Goal: Task Accomplishment & Management: Complete application form

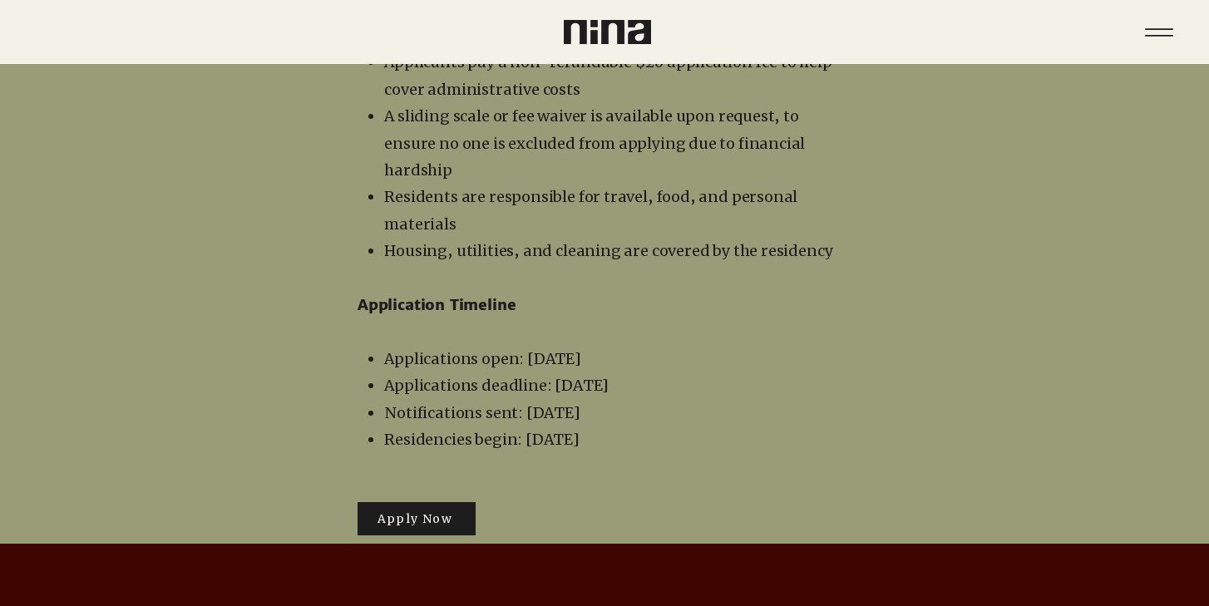
scroll to position [2781, 0]
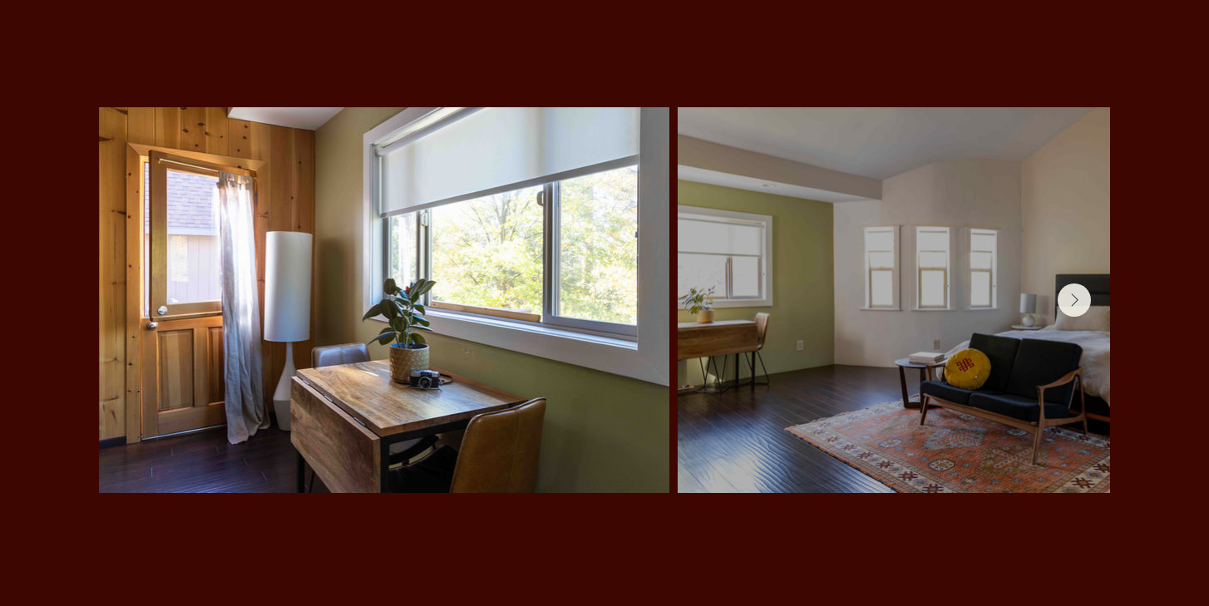
scroll to position [3500, 0]
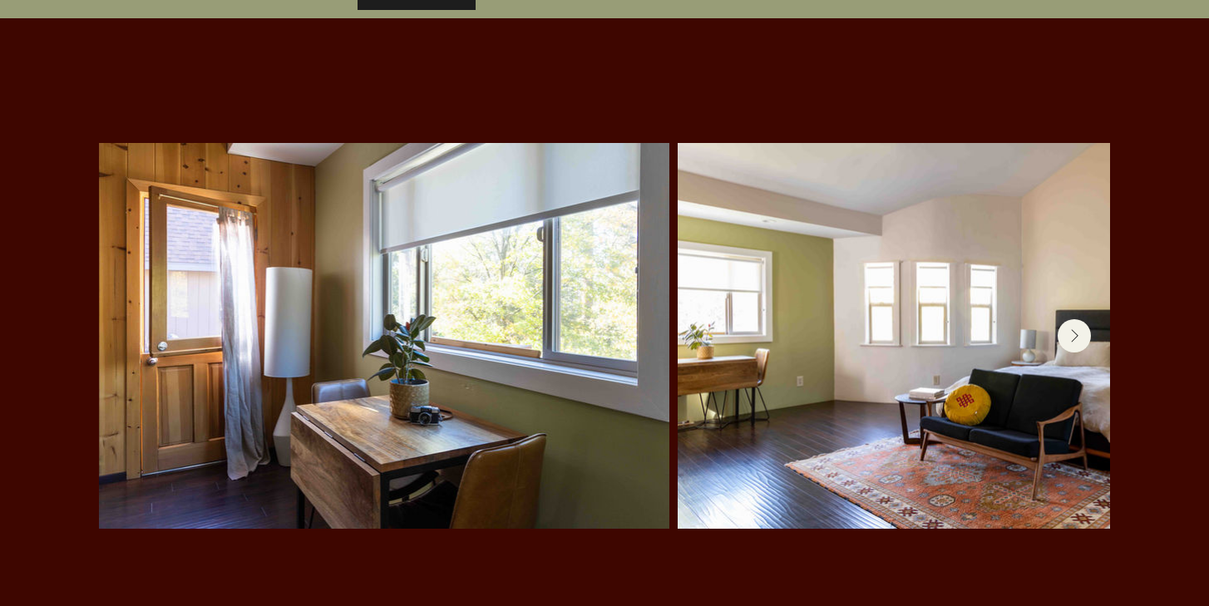
click at [1069, 319] on button "Next Item" at bounding box center [1074, 335] width 33 height 33
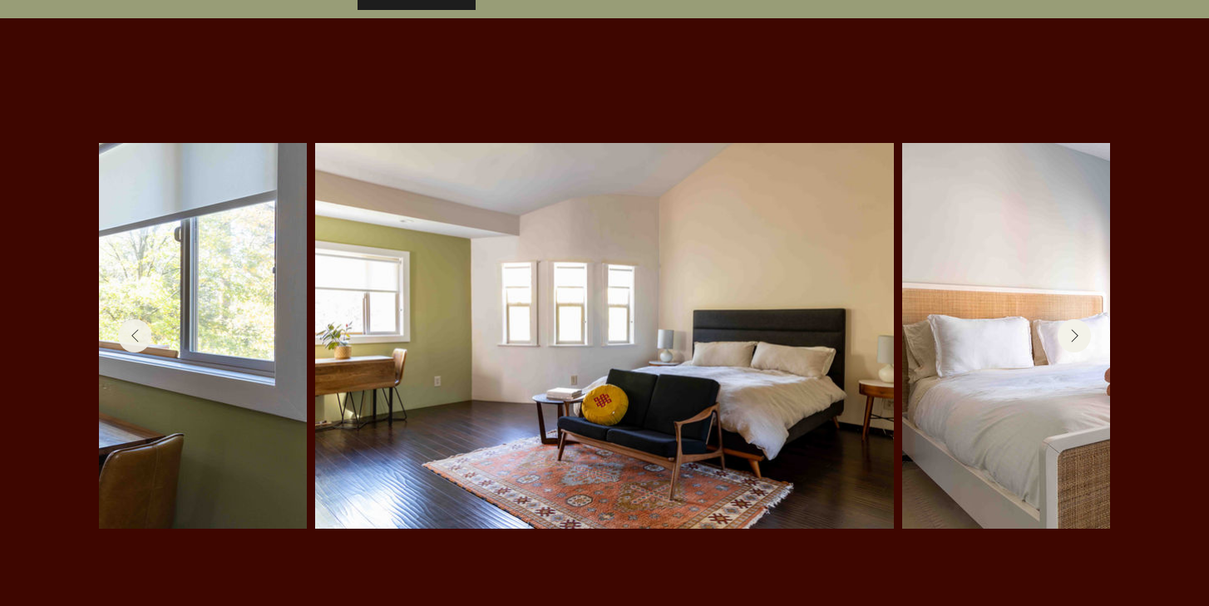
click at [1069, 319] on button "Next Item" at bounding box center [1074, 335] width 33 height 33
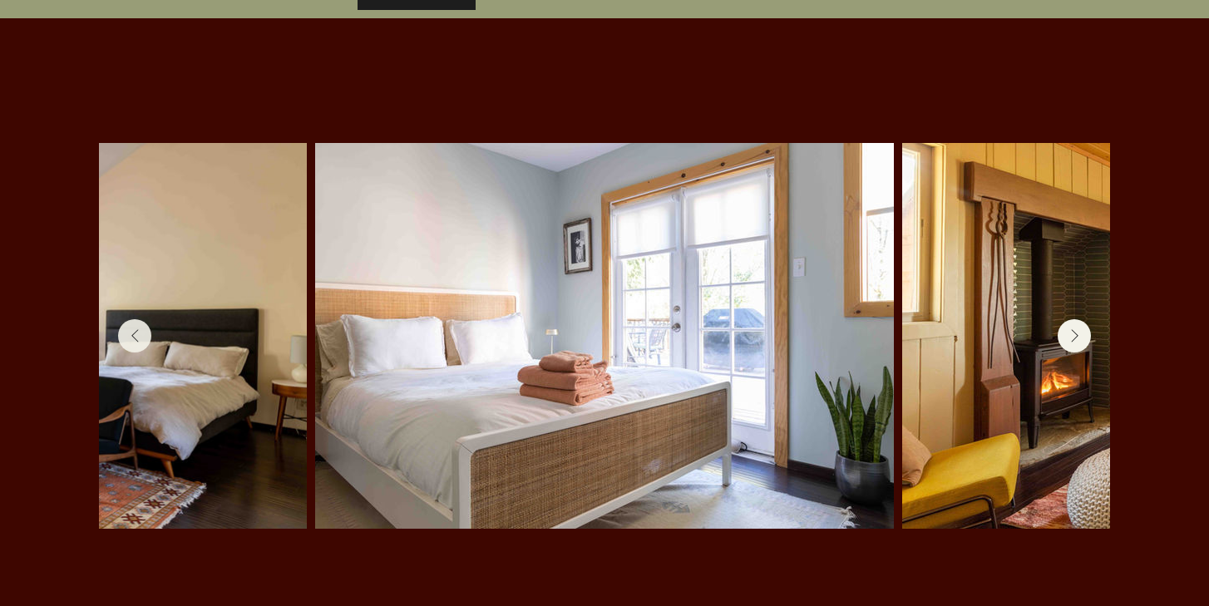
click at [1069, 319] on button "Next Item" at bounding box center [1074, 335] width 33 height 33
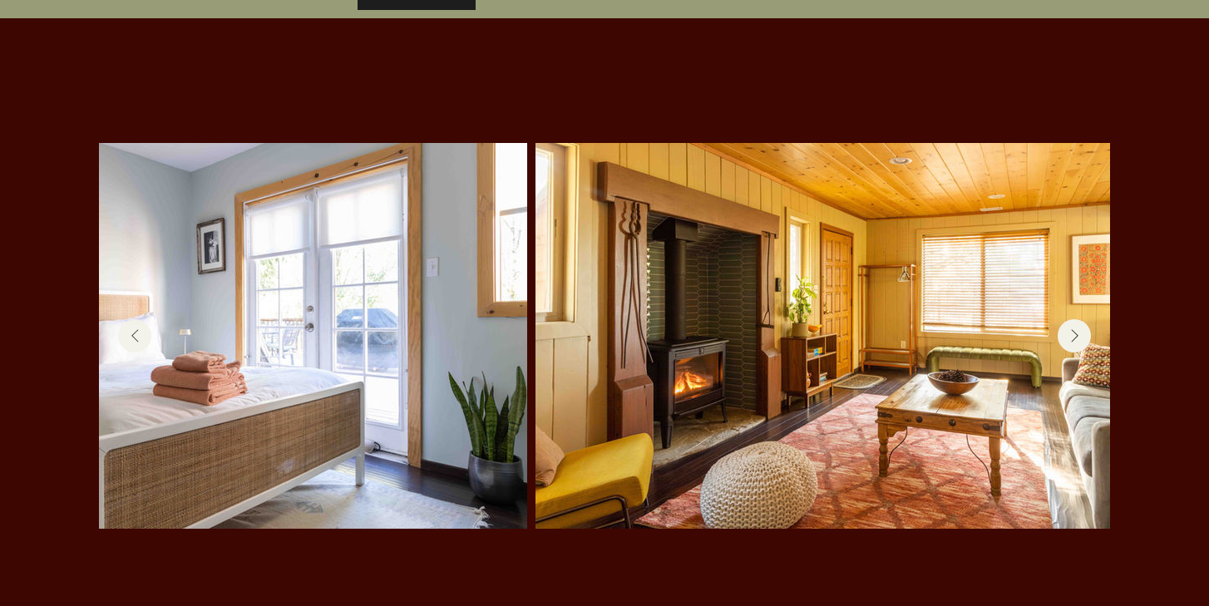
scroll to position [0, 1320]
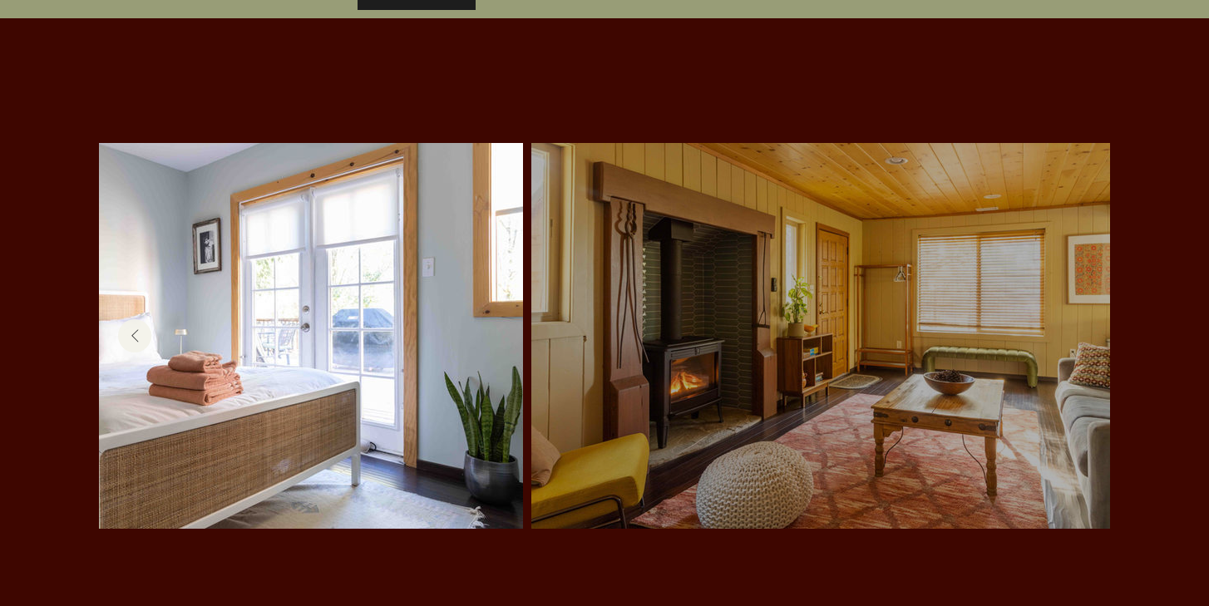
click at [1069, 283] on div at bounding box center [820, 336] width 529 height 336
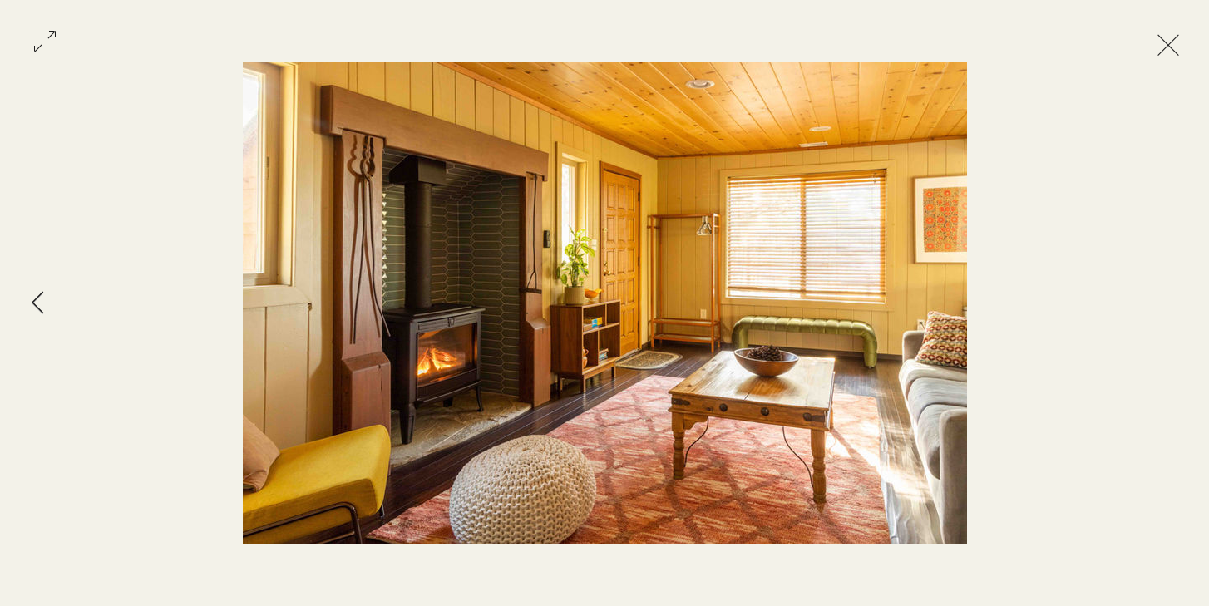
click at [40, 309] on icon "Previous Item" at bounding box center [38, 302] width 12 height 22
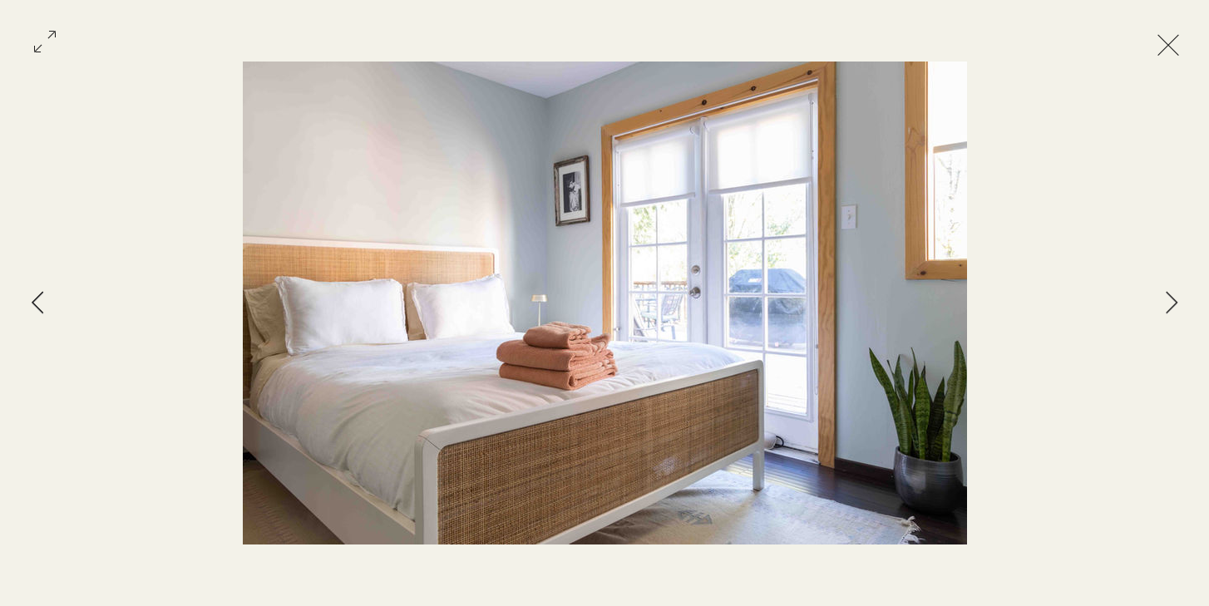
click at [40, 309] on icon "Previous Item" at bounding box center [38, 302] width 12 height 22
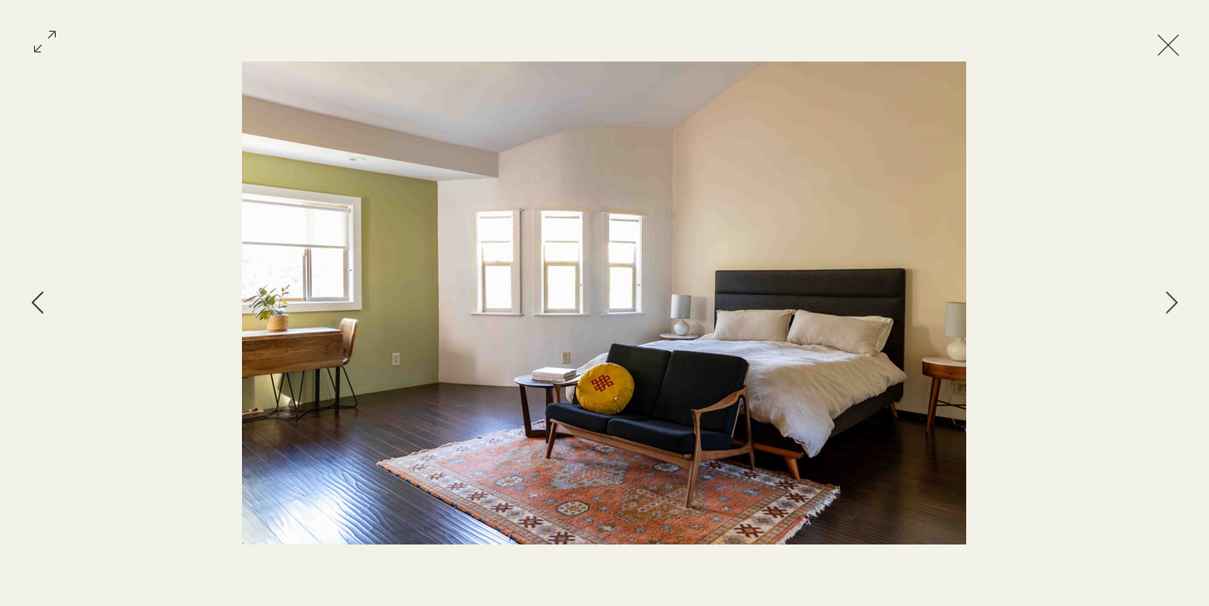
click at [41, 309] on icon "Previous Item" at bounding box center [38, 302] width 12 height 22
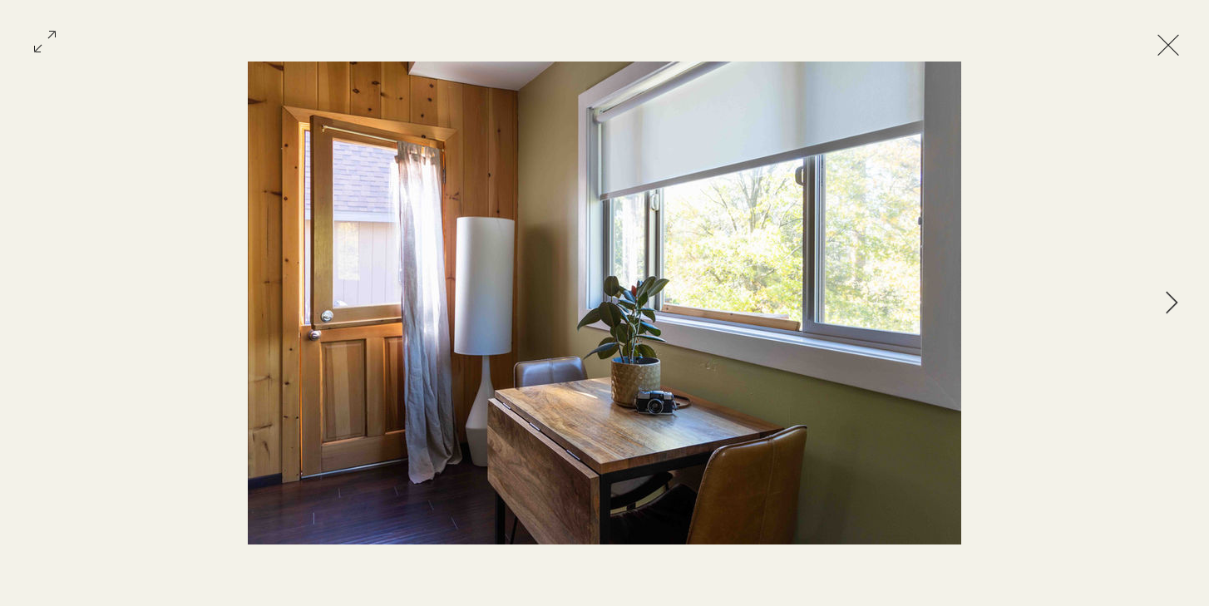
click at [41, 309] on div "Gallery item, detailed view" at bounding box center [604, 303] width 1209 height 483
